Goal: Task Accomplishment & Management: Manage account settings

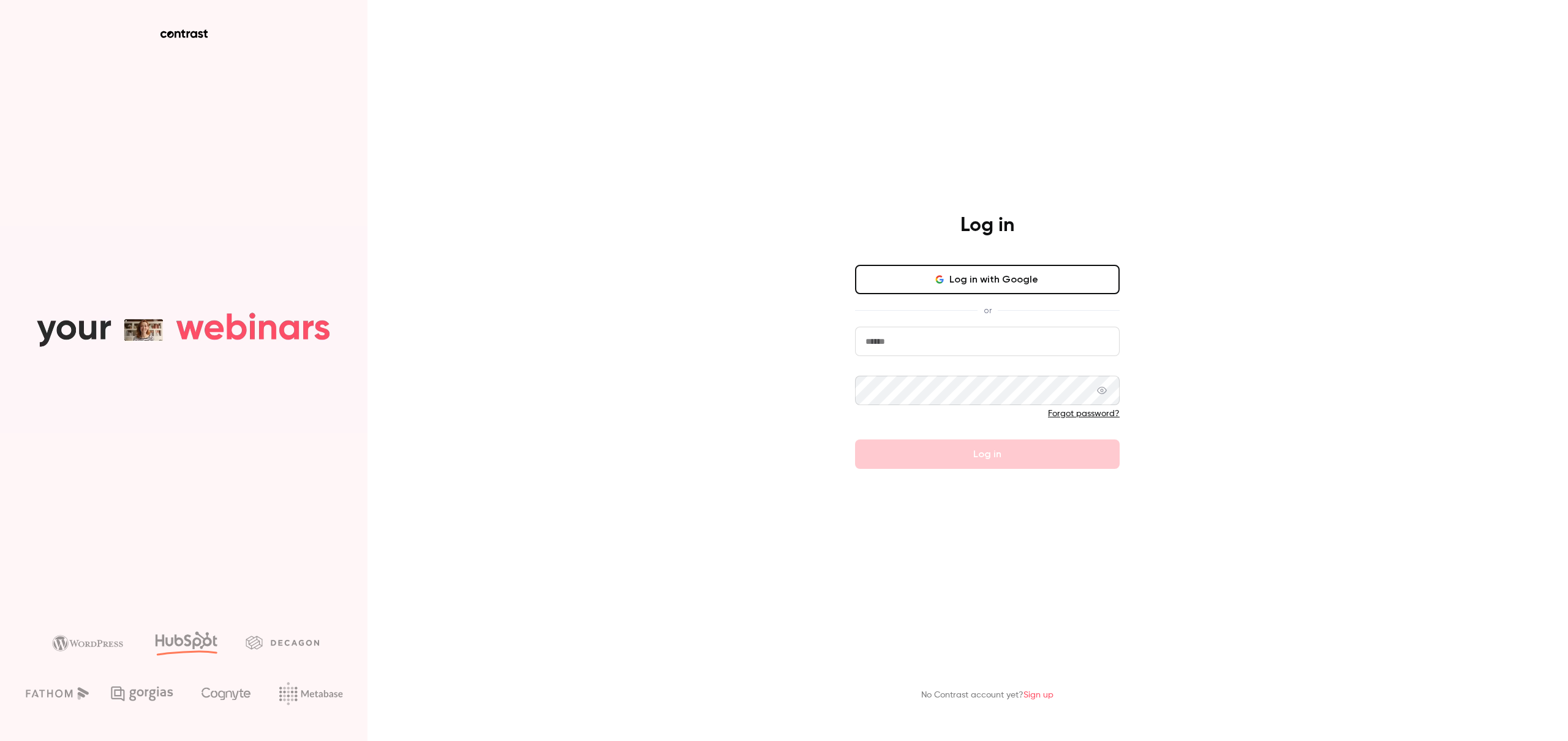
click at [963, 269] on button "Log in with Google" at bounding box center [987, 279] width 265 height 29
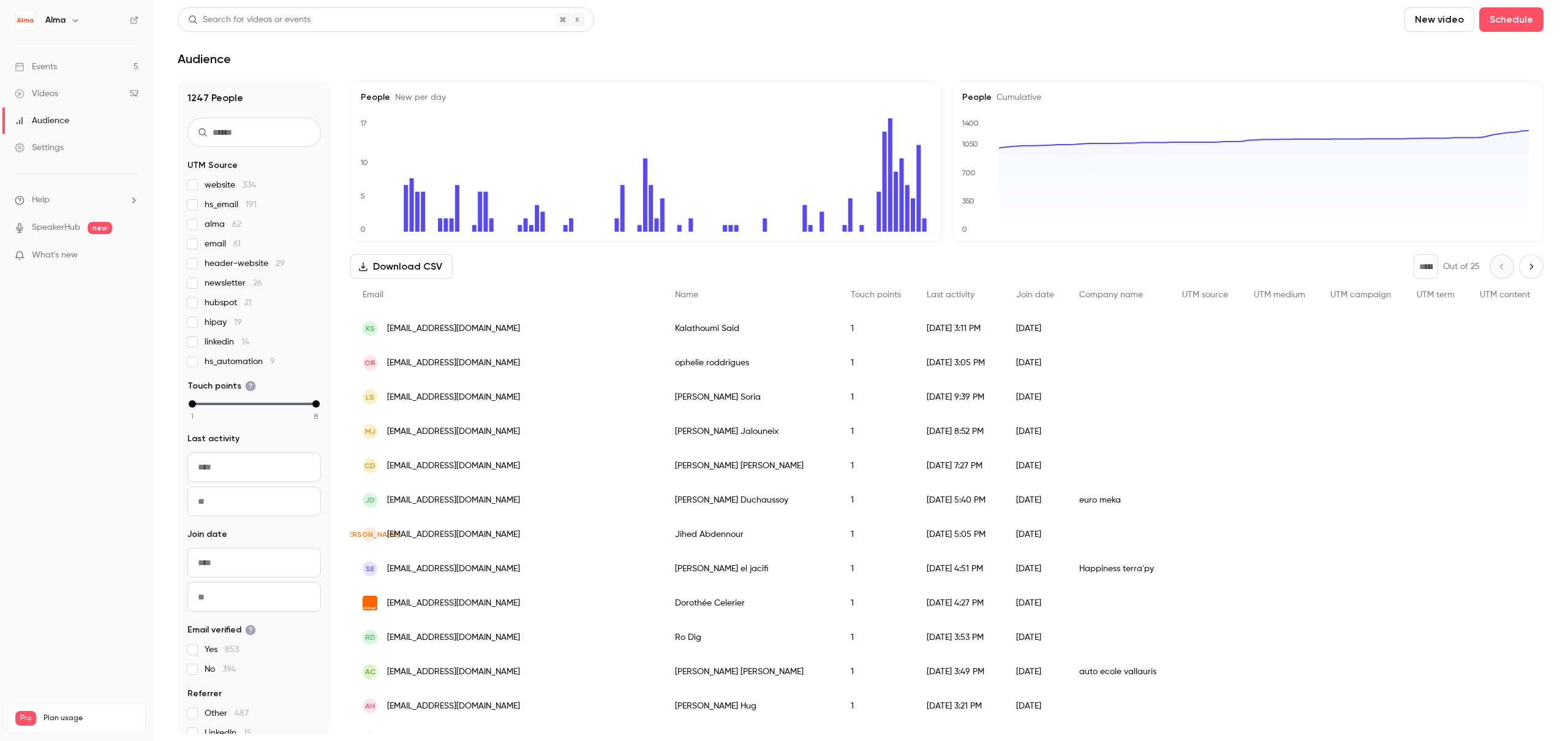
click at [58, 103] on link "Videos 52" at bounding box center [76, 94] width 153 height 27
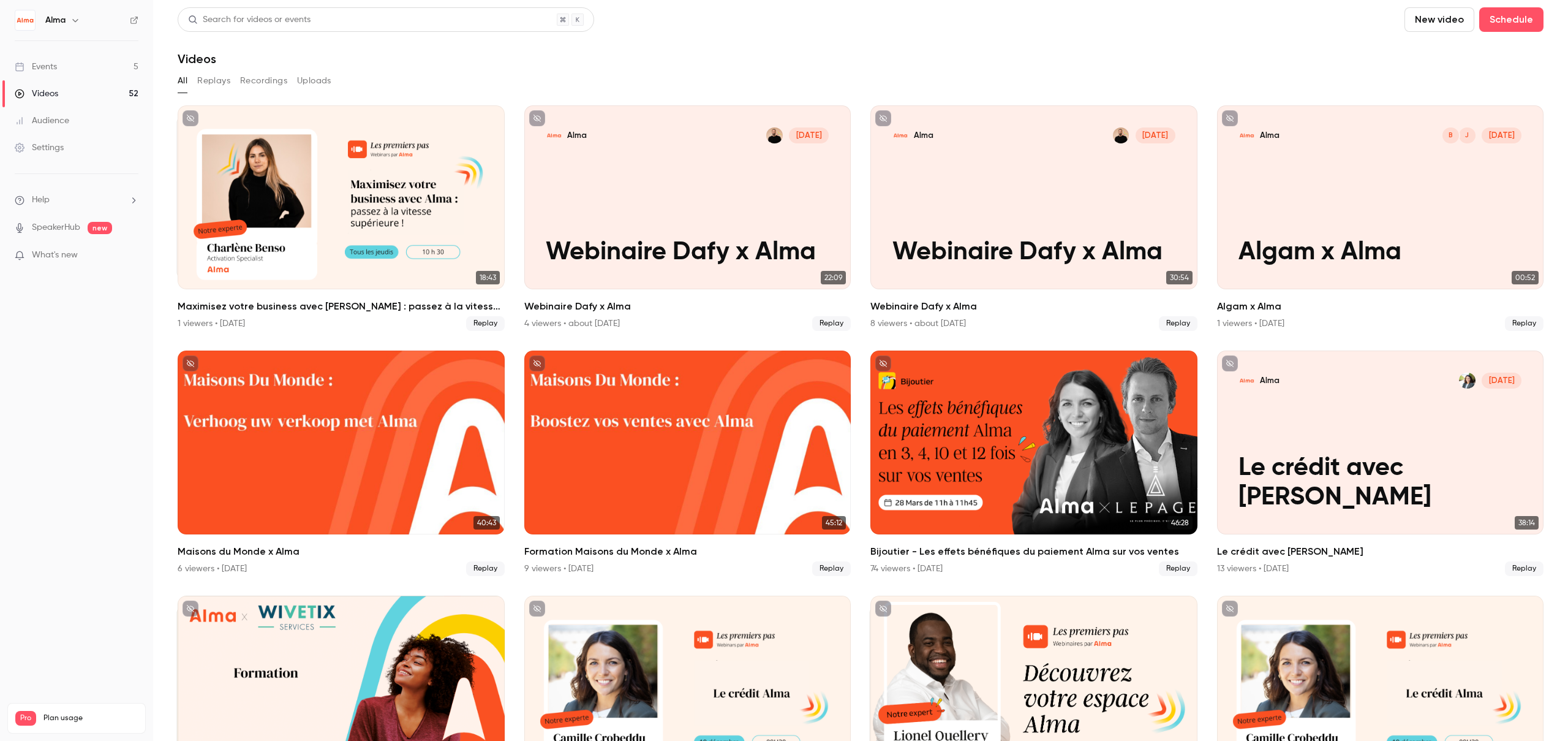
click at [76, 73] on link "Events 5" at bounding box center [76, 66] width 153 height 27
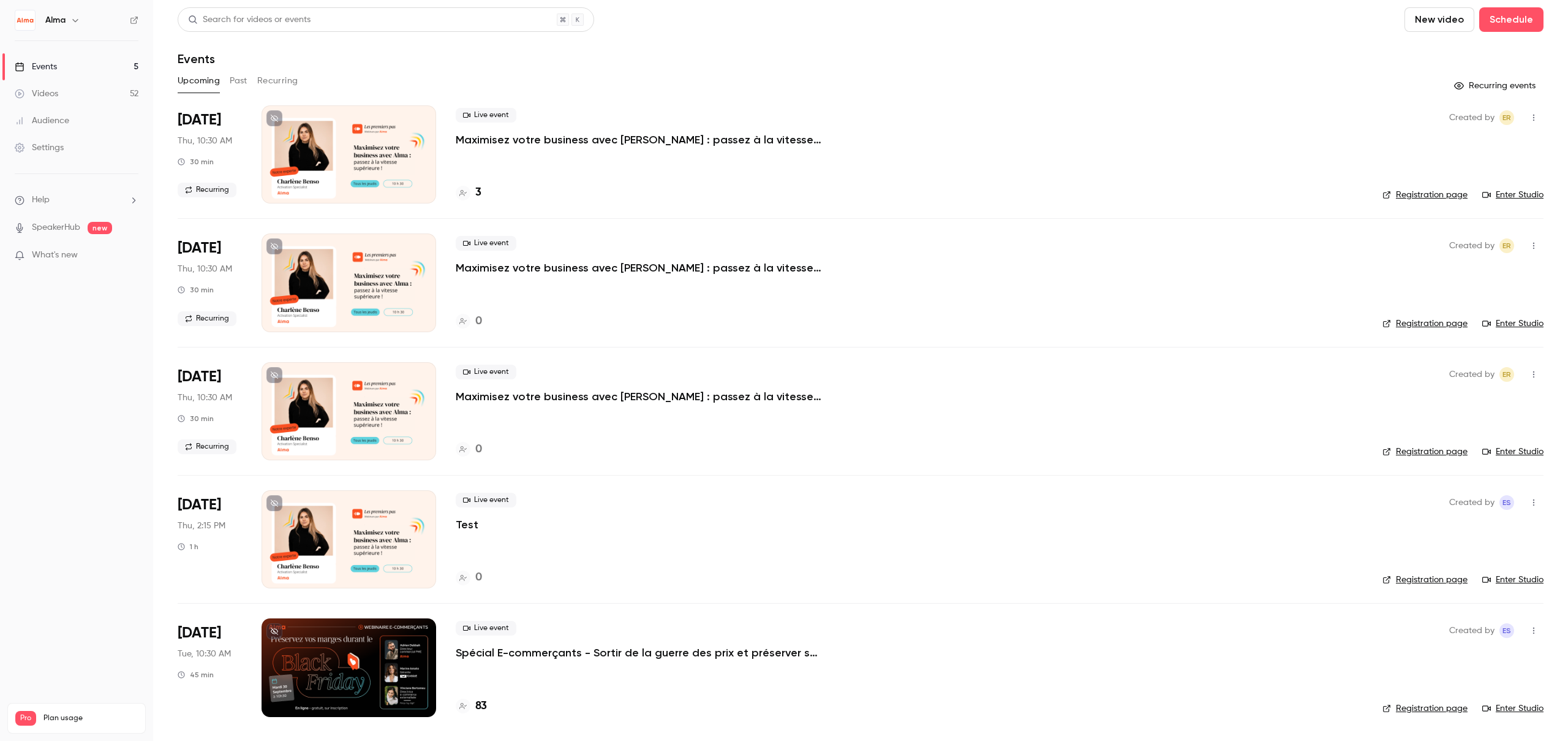
click at [340, 680] on div at bounding box center [348, 667] width 174 height 98
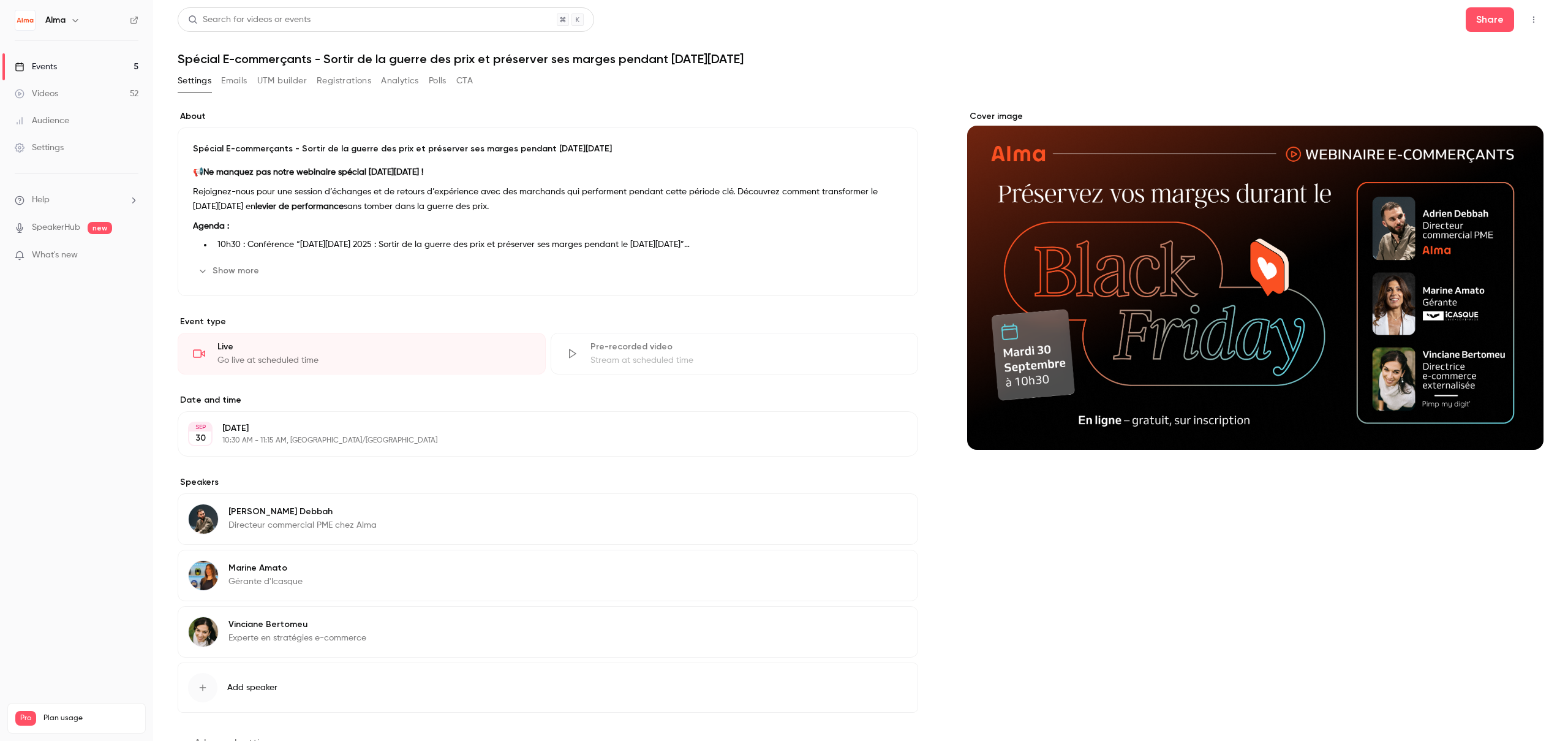
click at [267, 356] on div "Go live at scheduled time" at bounding box center [374, 360] width 313 height 12
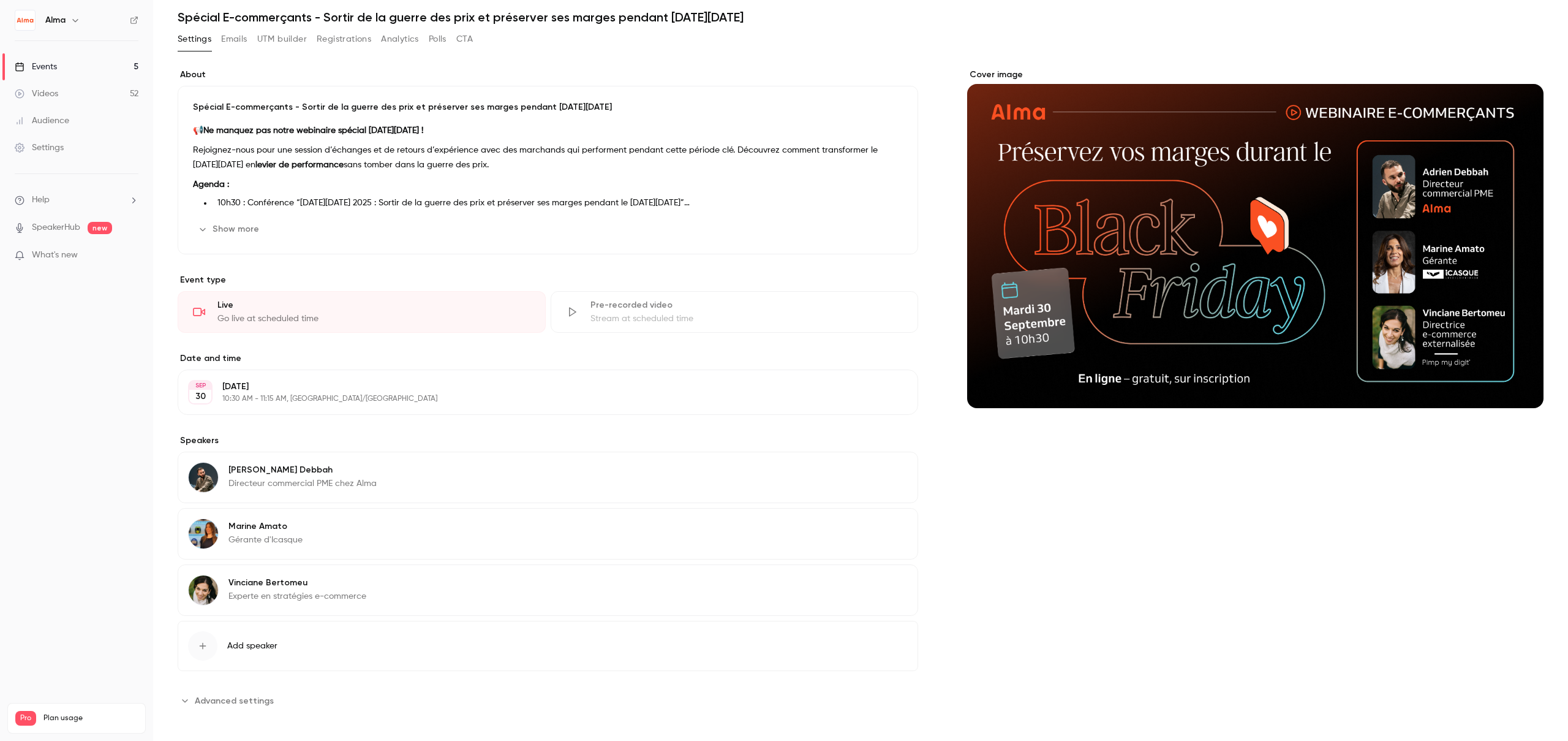
scroll to position [48, 0]
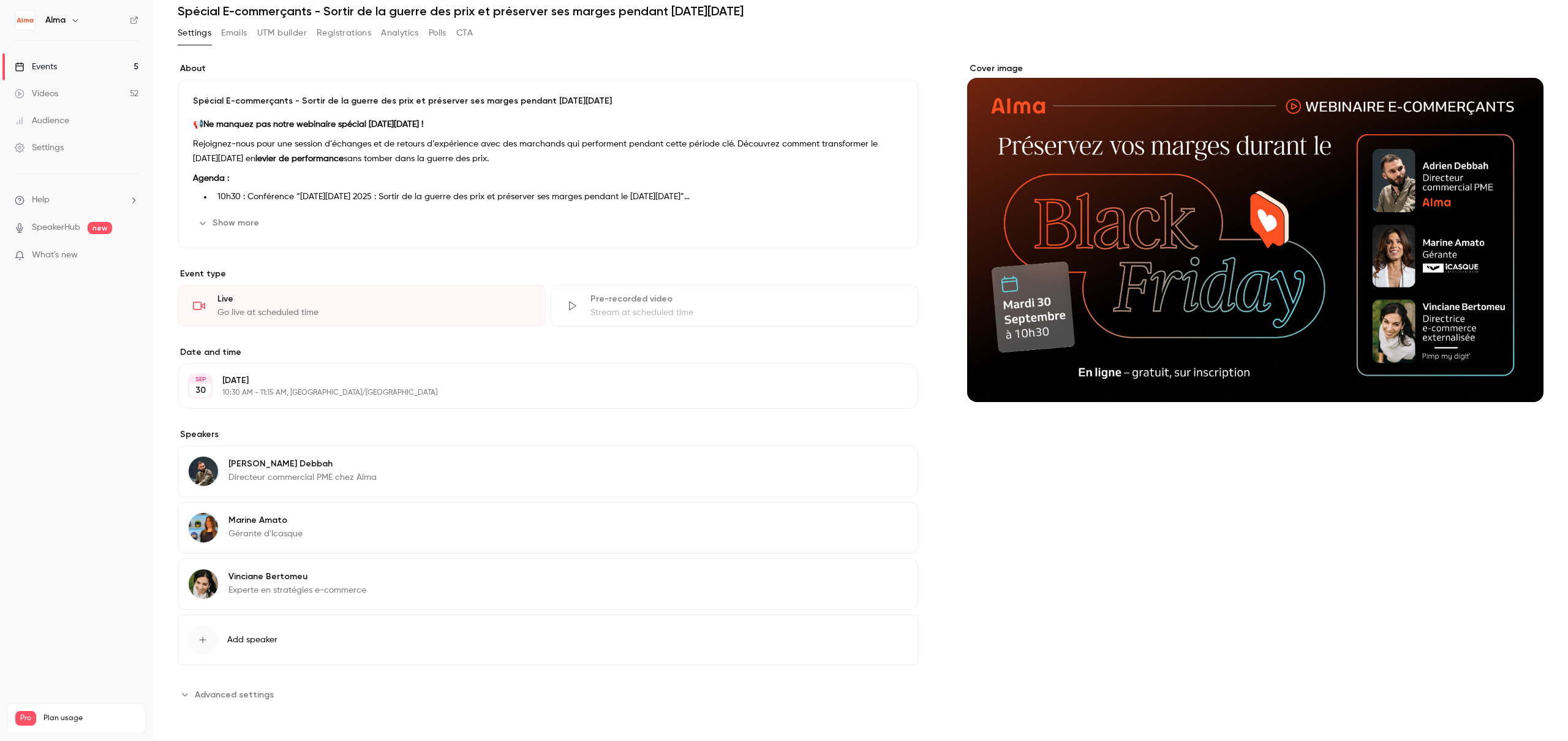
click at [282, 535] on p "Gérante d'Icasque" at bounding box center [266, 533] width 74 height 12
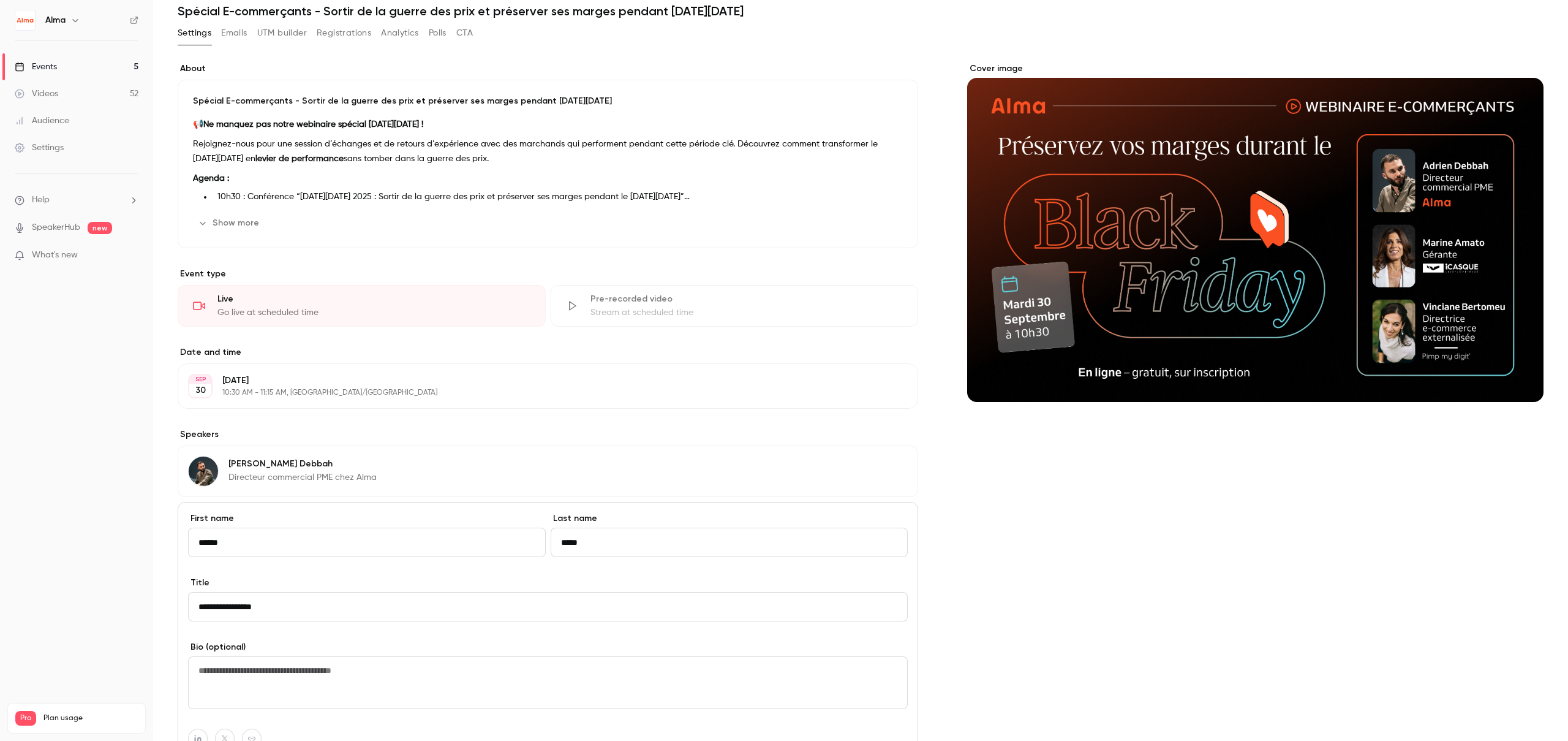
click at [164, 535] on main "Search for videos or events Share Spécial E-commerçants - Sortir de la guerre d…" at bounding box center [861, 370] width 1415 height 741
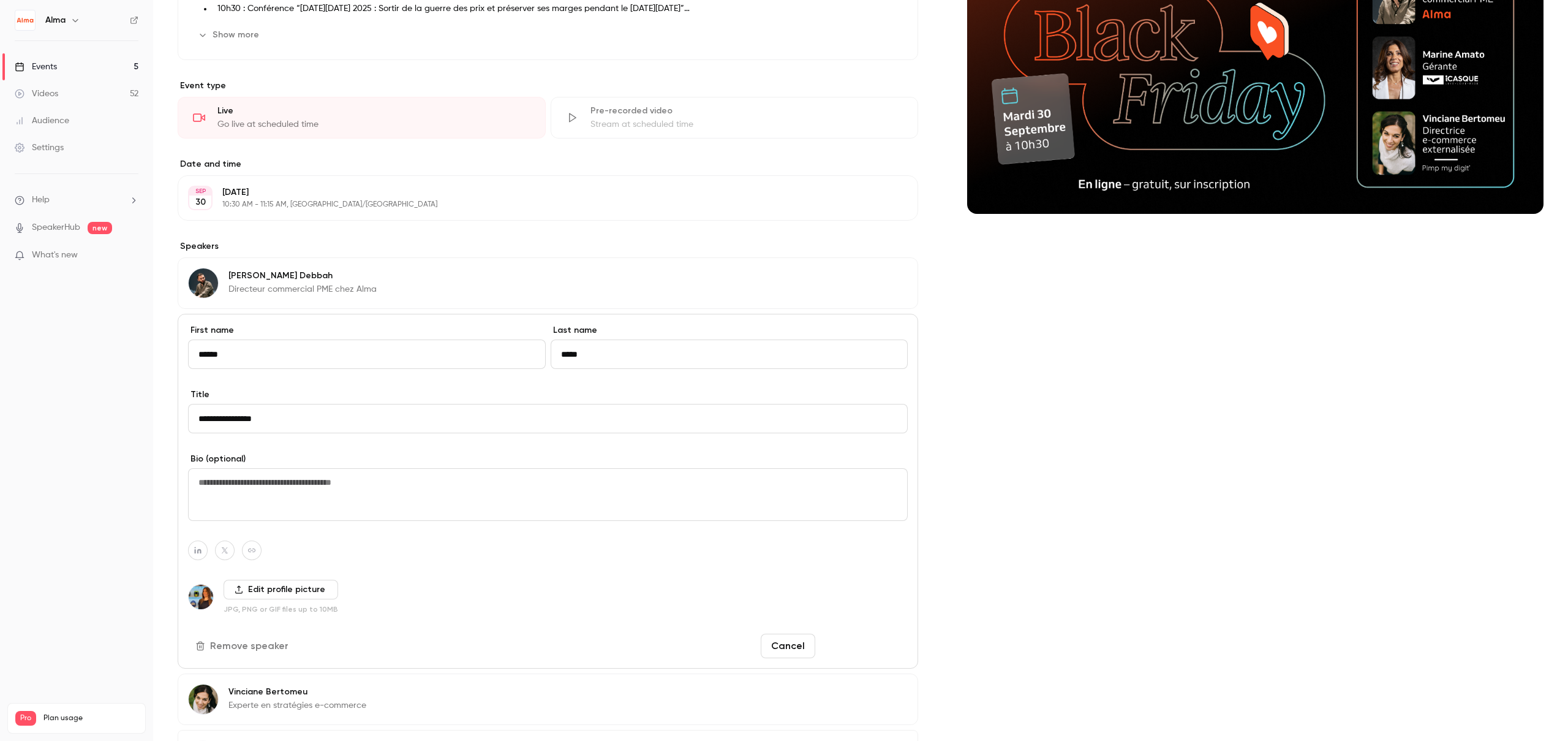
scroll to position [351, 0]
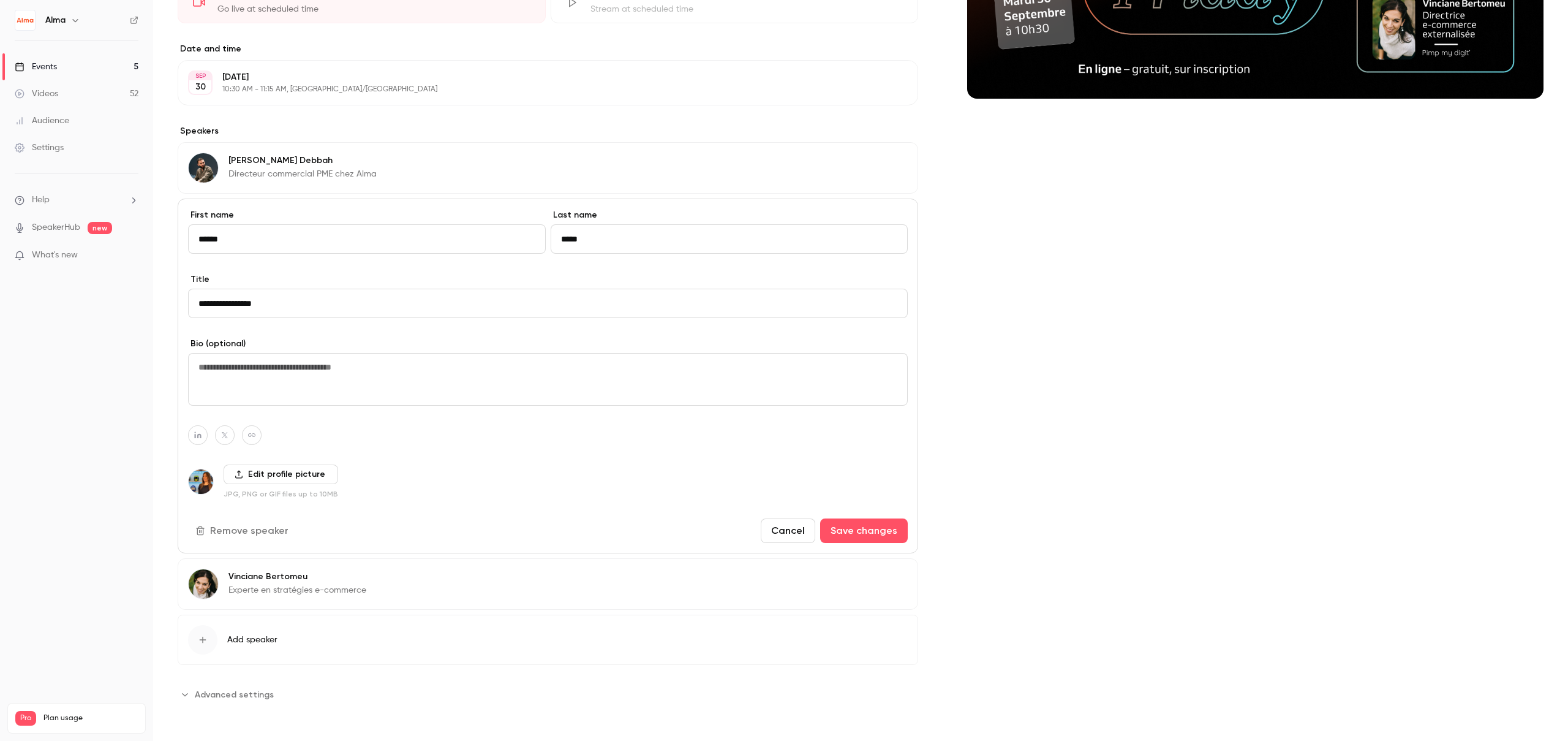
click at [776, 535] on button "Cancel" at bounding box center [788, 531] width 54 height 25
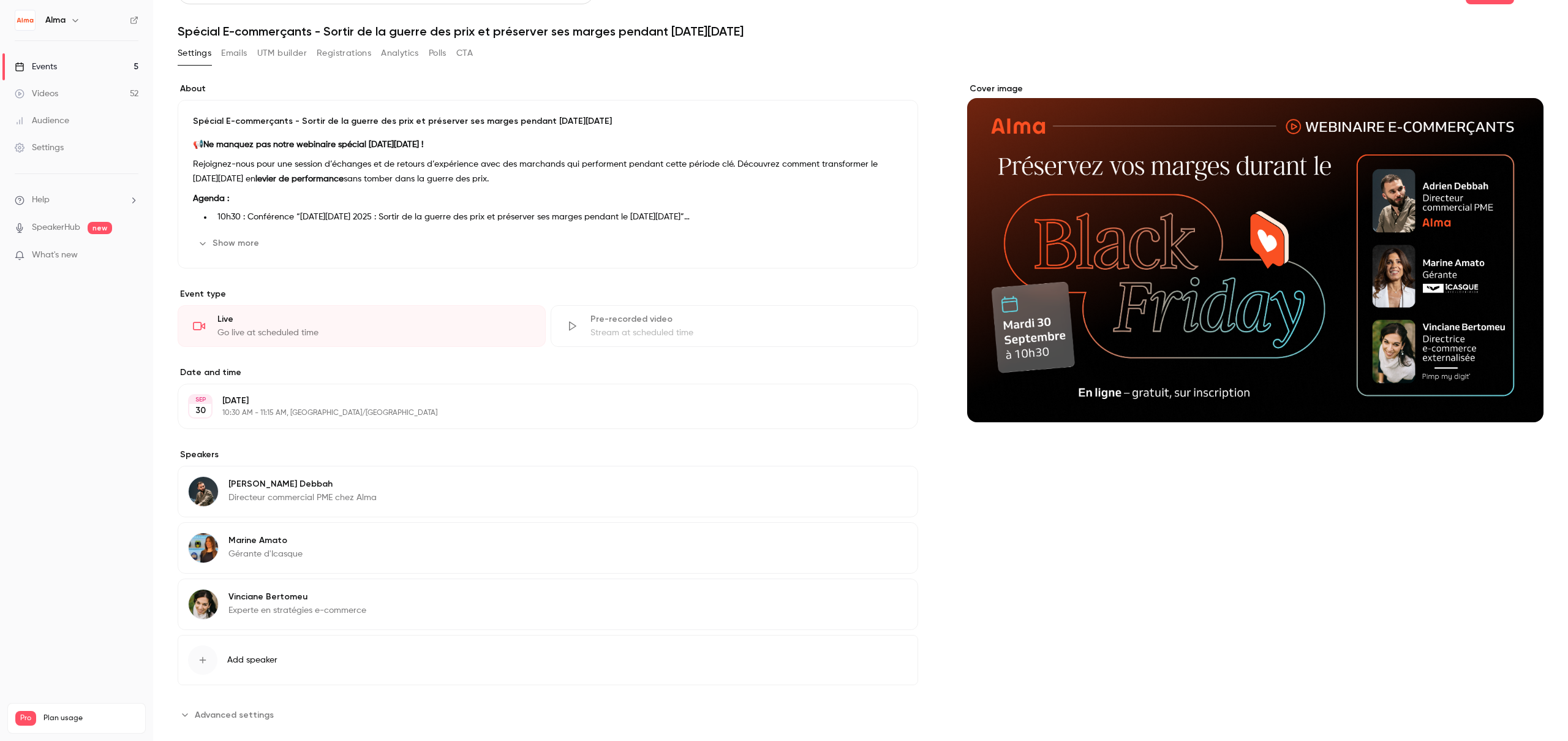
scroll to position [0, 0]
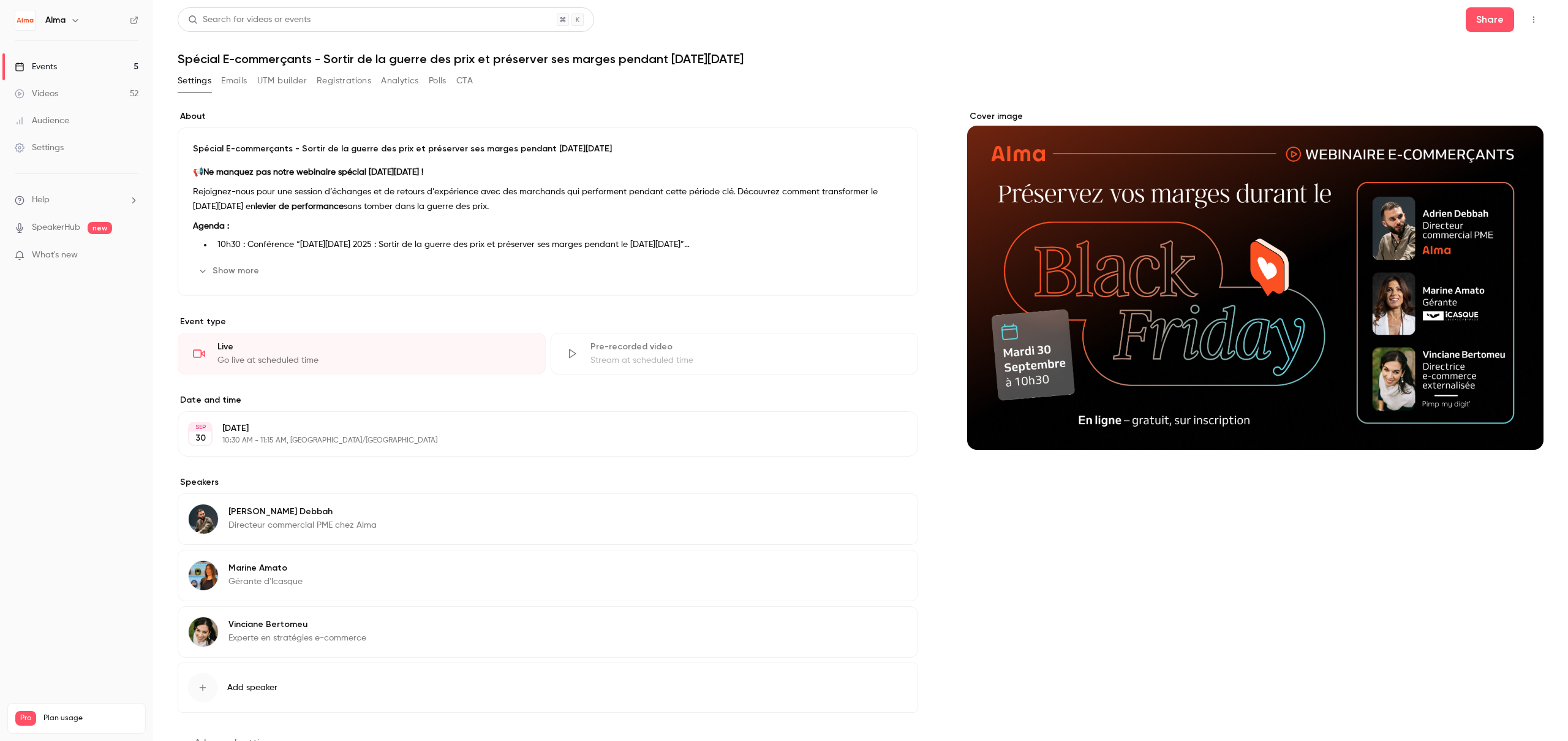
click at [247, 86] on button "Emails" at bounding box center [234, 81] width 26 height 20
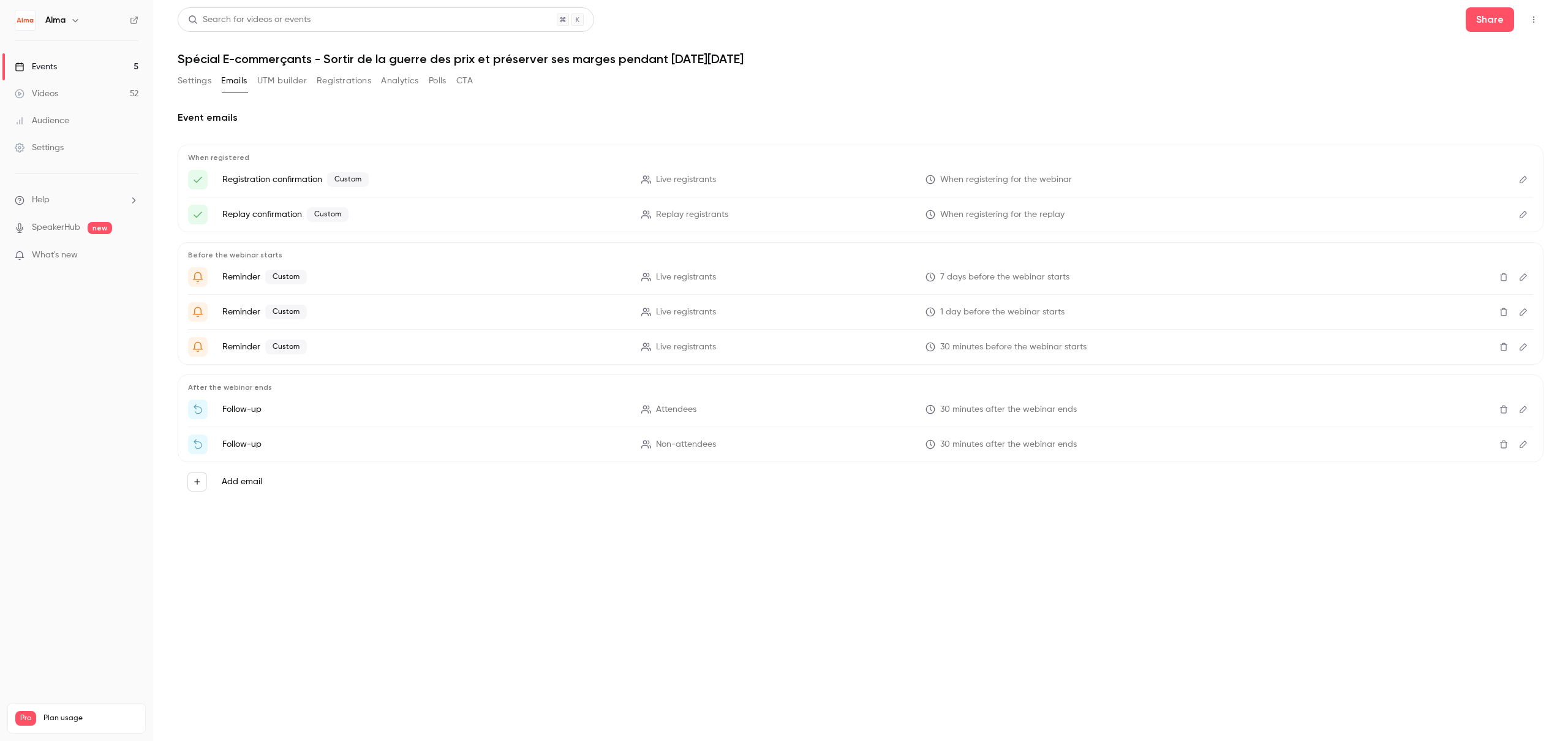
click at [278, 84] on button "UTM builder" at bounding box center [282, 81] width 50 height 20
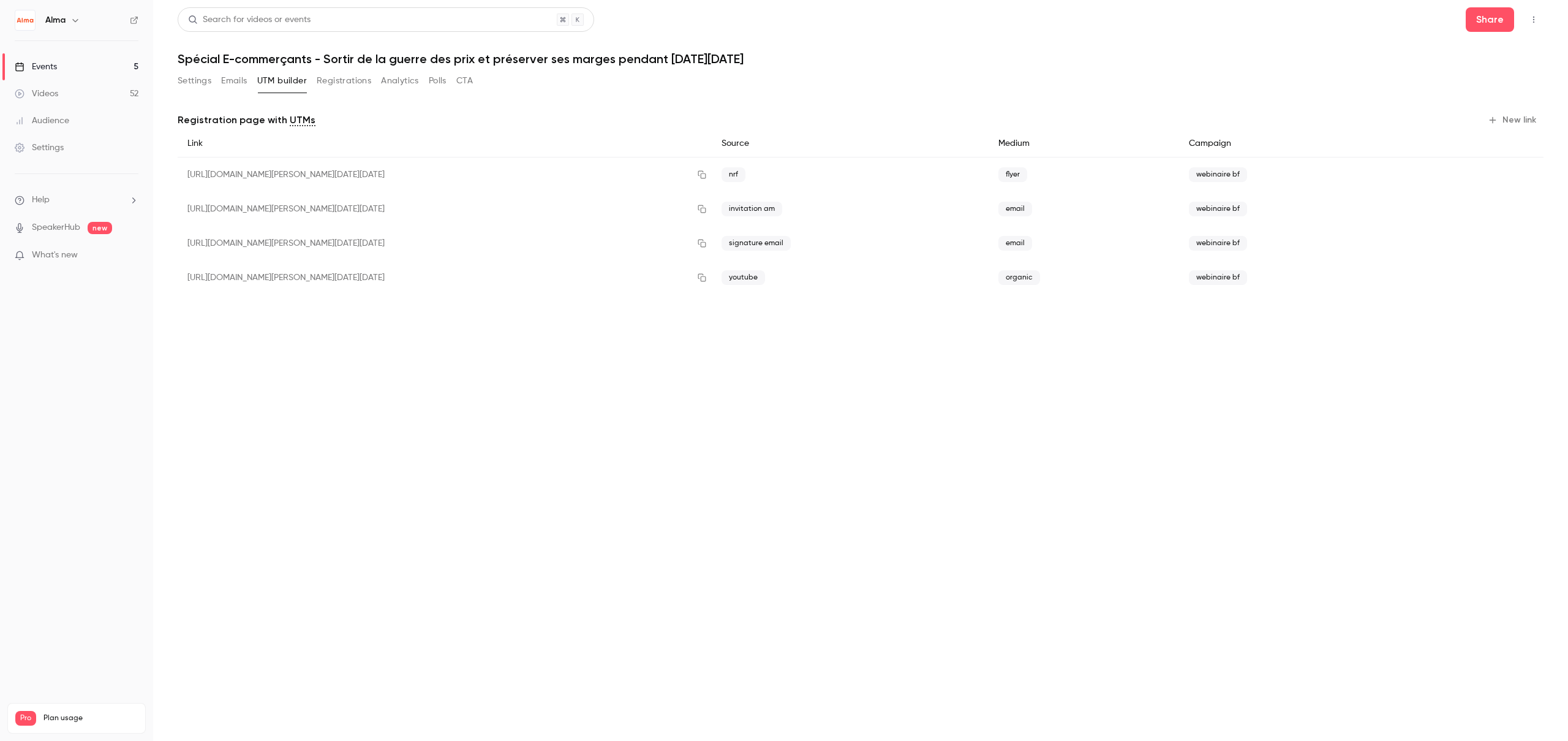
click at [328, 83] on button "Registrations" at bounding box center [344, 81] width 54 height 20
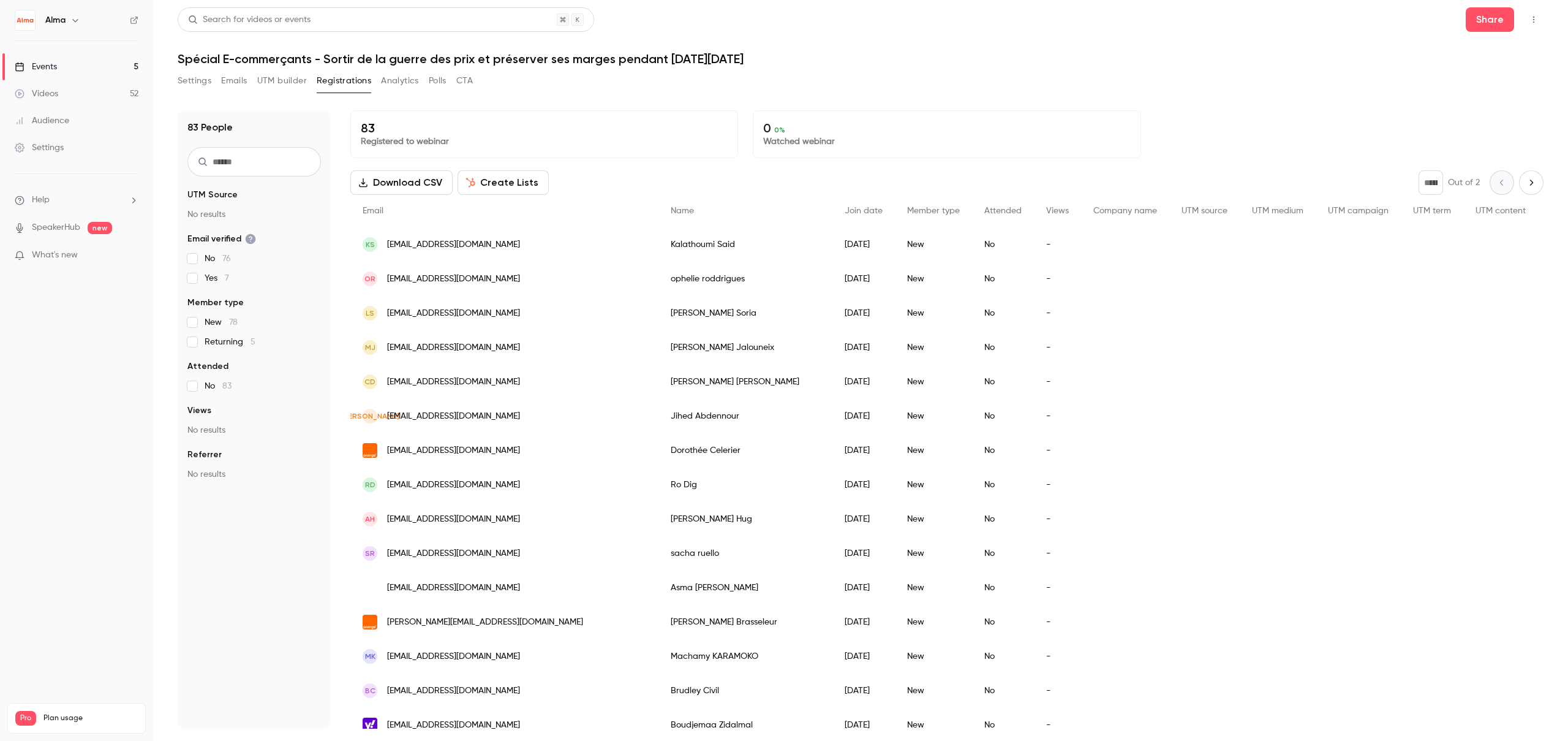
click at [409, 84] on button "Analytics" at bounding box center [400, 81] width 38 height 20
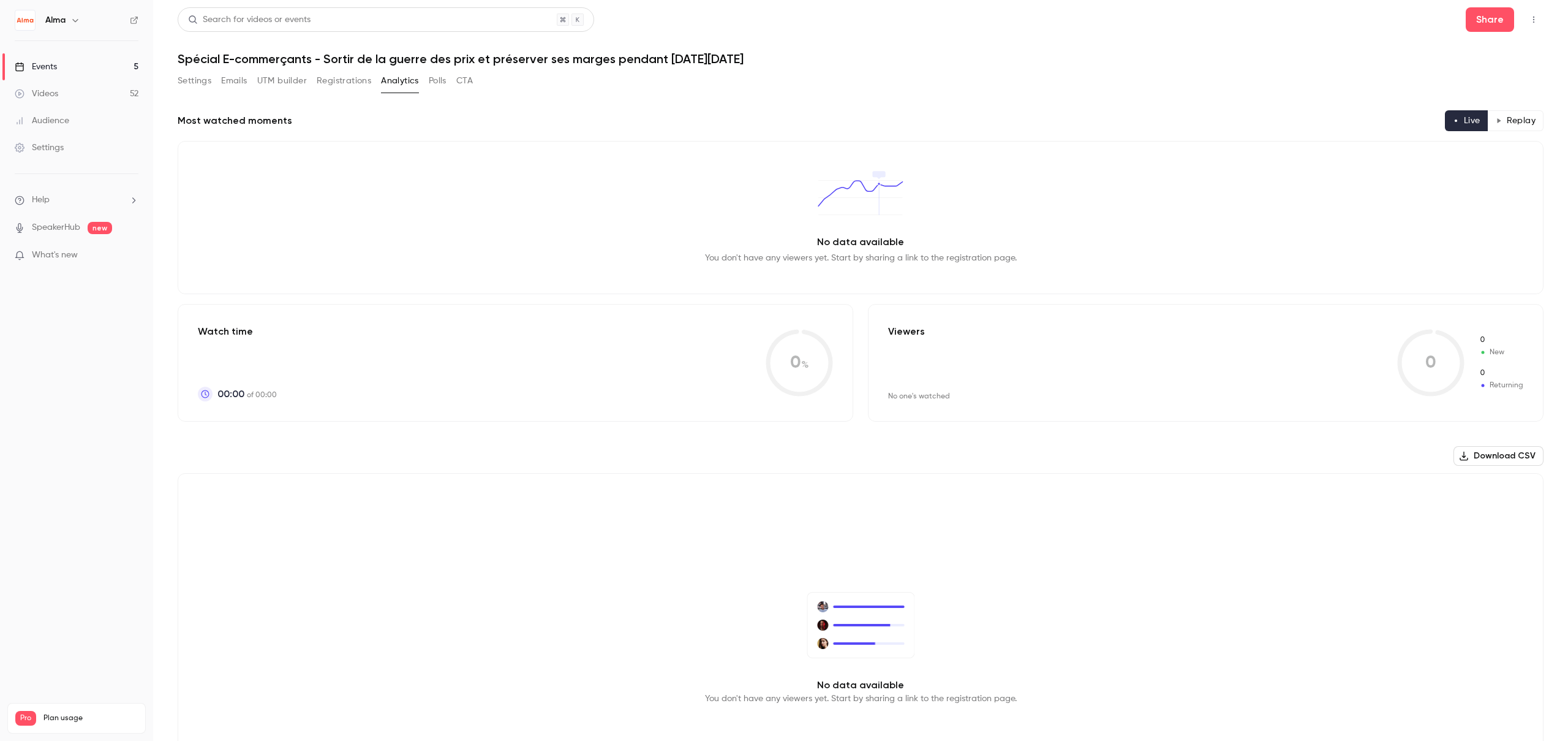
click at [445, 91] on div "Settings Emails UTM builder Registrations Analytics Polls CTA" at bounding box center [325, 83] width 295 height 25
click at [443, 88] on button "Polls" at bounding box center [438, 81] width 18 height 20
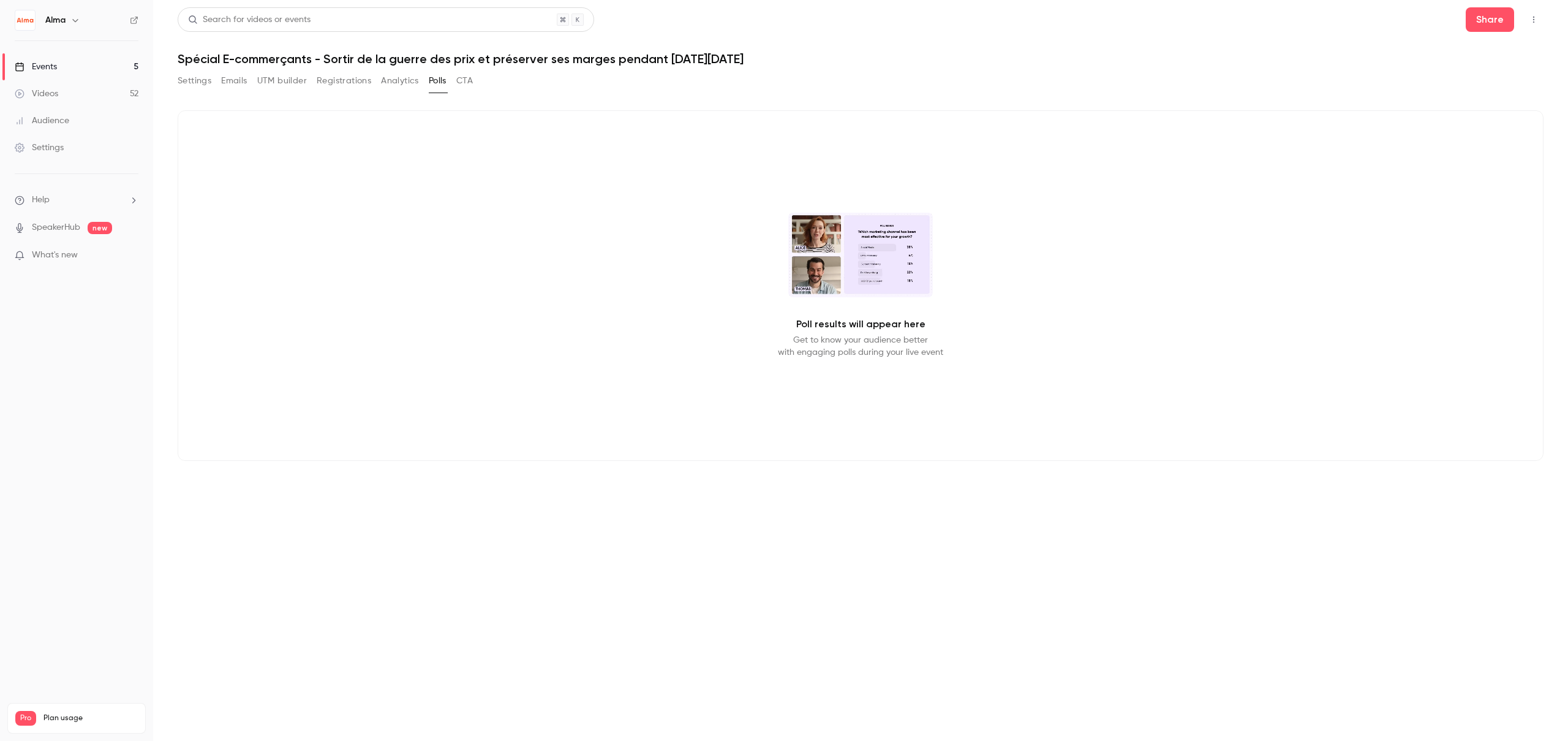
click at [178, 76] on button "Settings" at bounding box center [194, 81] width 34 height 20
